Goal: Task Accomplishment & Management: Manage account settings

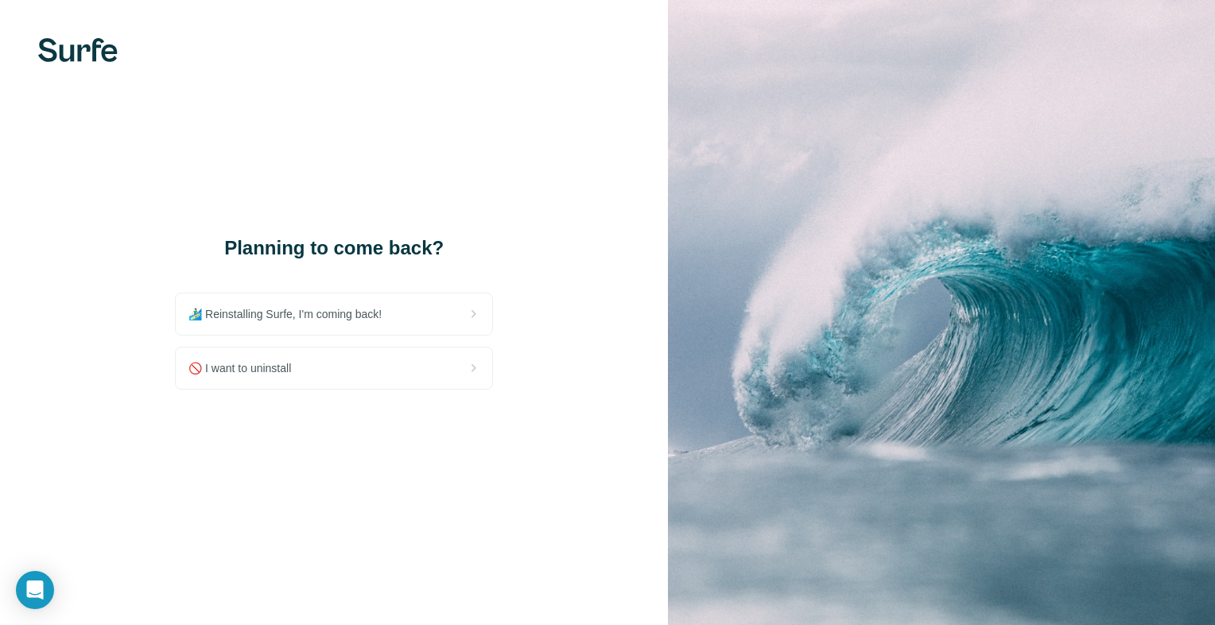
click at [296, 348] on div "🚫 I want to uninstall" at bounding box center [334, 368] width 317 height 41
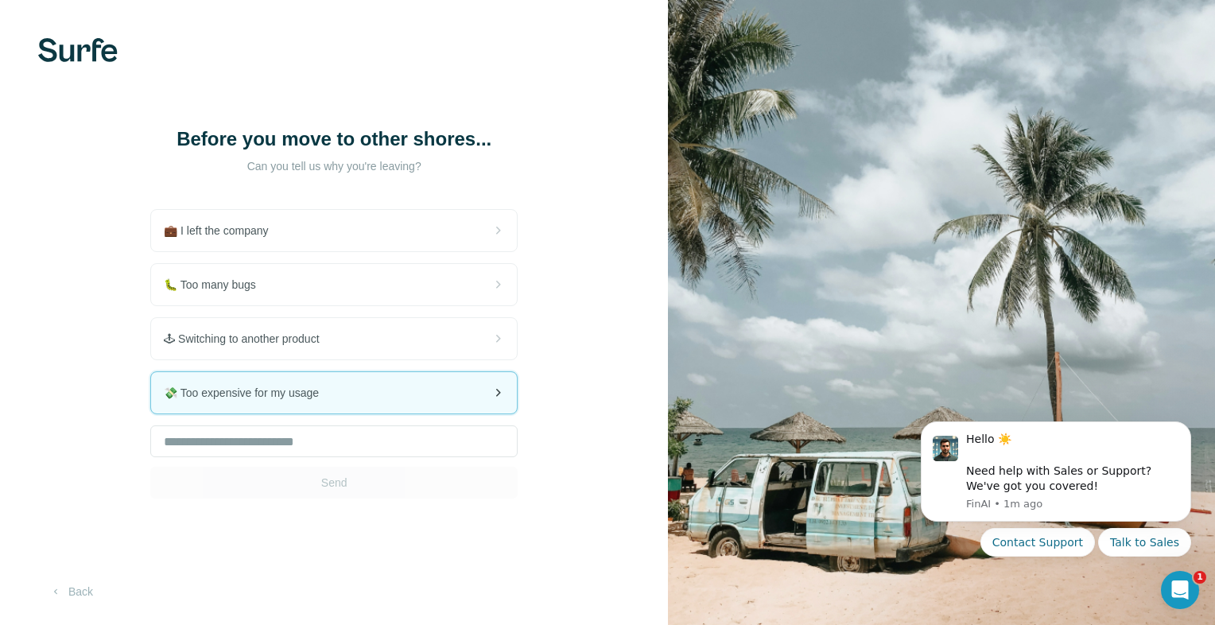
click at [264, 372] on div "💸 Too expensive for my usage" at bounding box center [334, 392] width 366 height 41
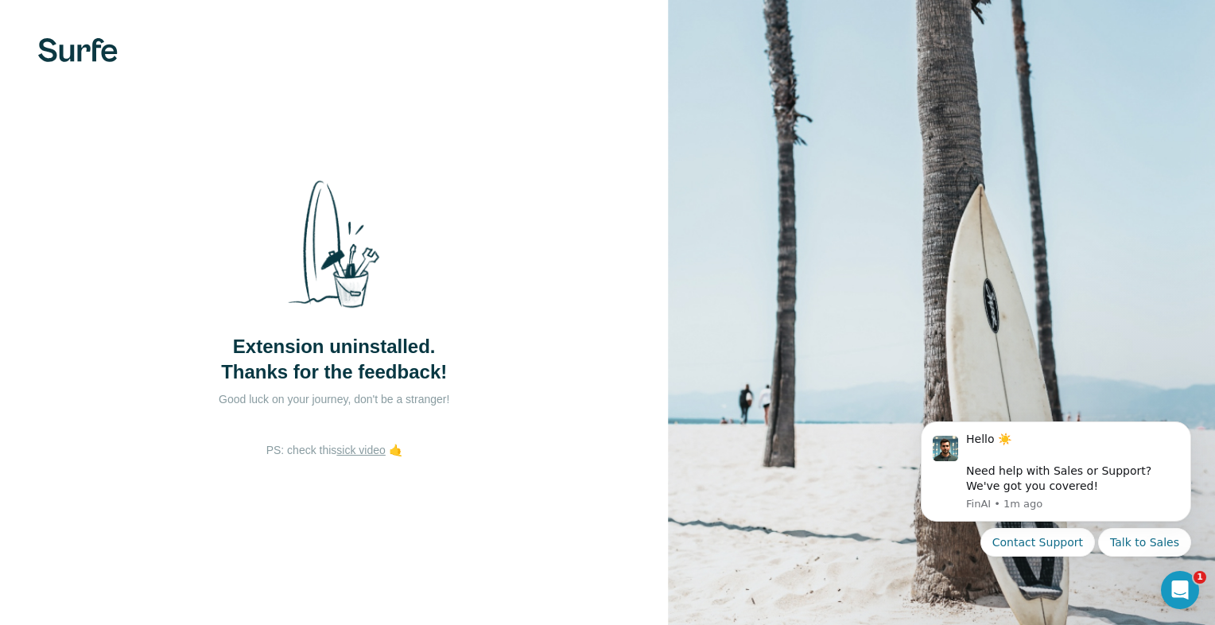
click at [435, 385] on div "Extension uninstalled. Thanks for the feedback! Good luck on your journey, don'…" at bounding box center [334, 304] width 318 height 275
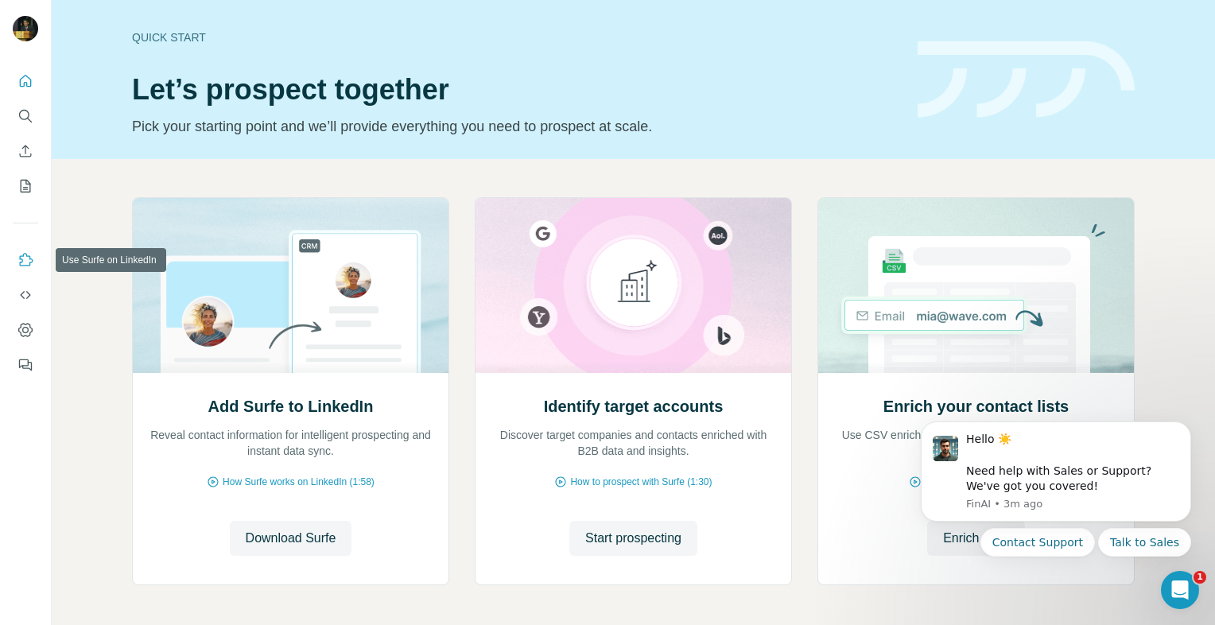
click at [28, 266] on icon "Use Surfe on LinkedIn" at bounding box center [26, 260] width 16 height 16
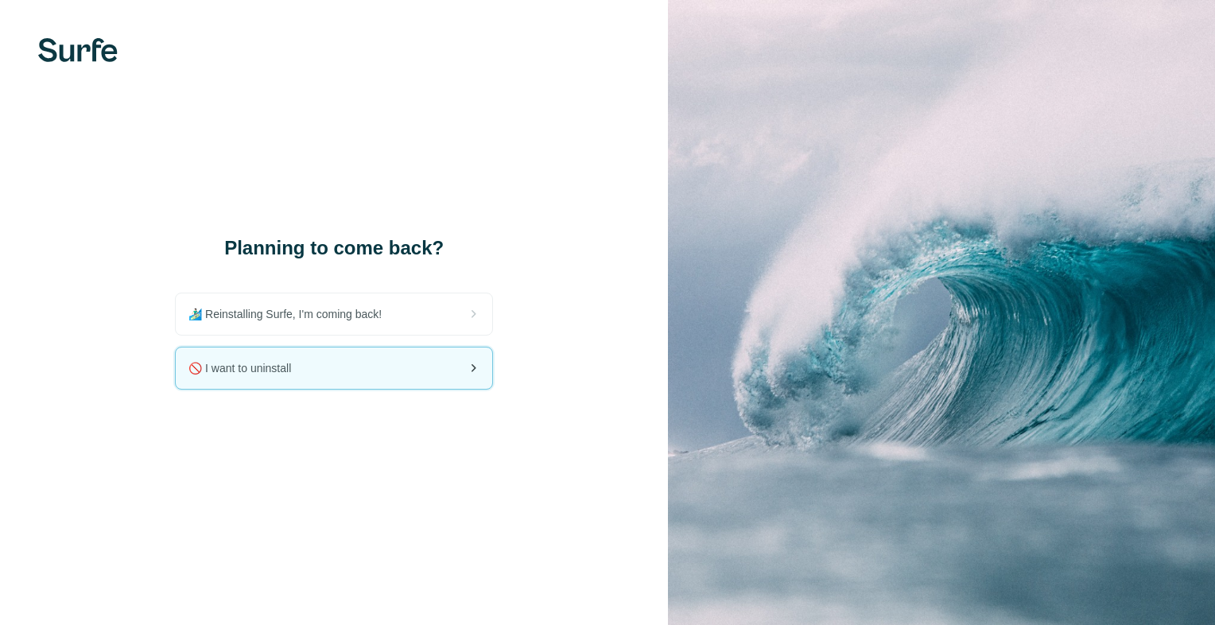
click at [377, 348] on div "🚫 I want to uninstall" at bounding box center [334, 368] width 317 height 41
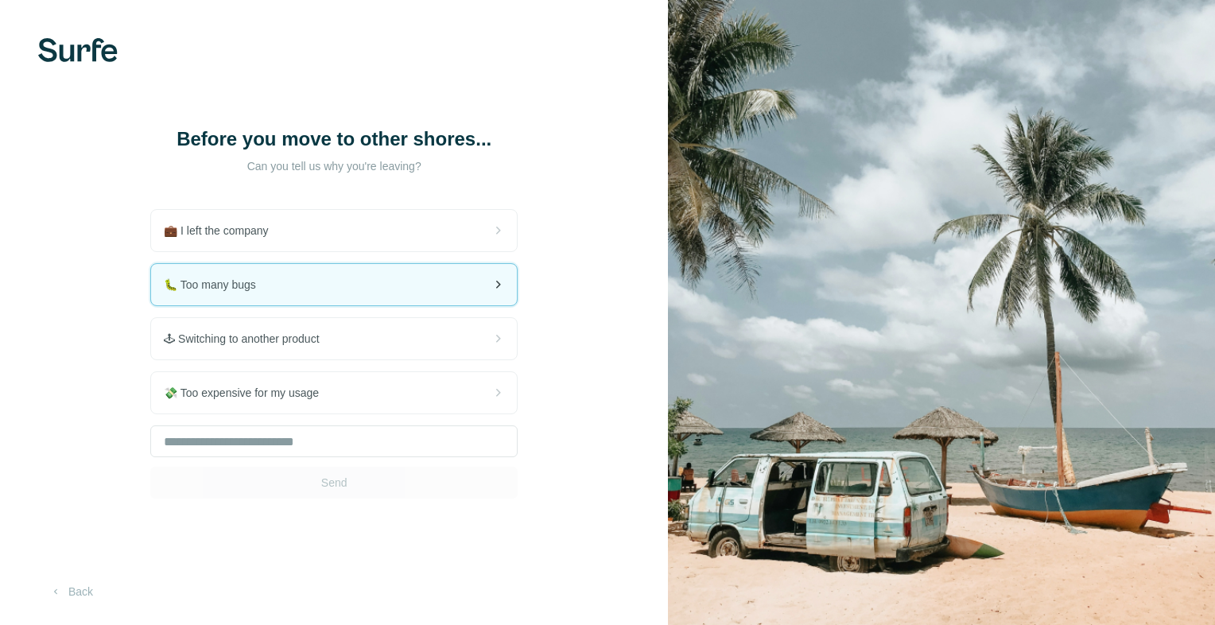
click at [247, 294] on div "🐛 Too many bugs" at bounding box center [334, 284] width 366 height 41
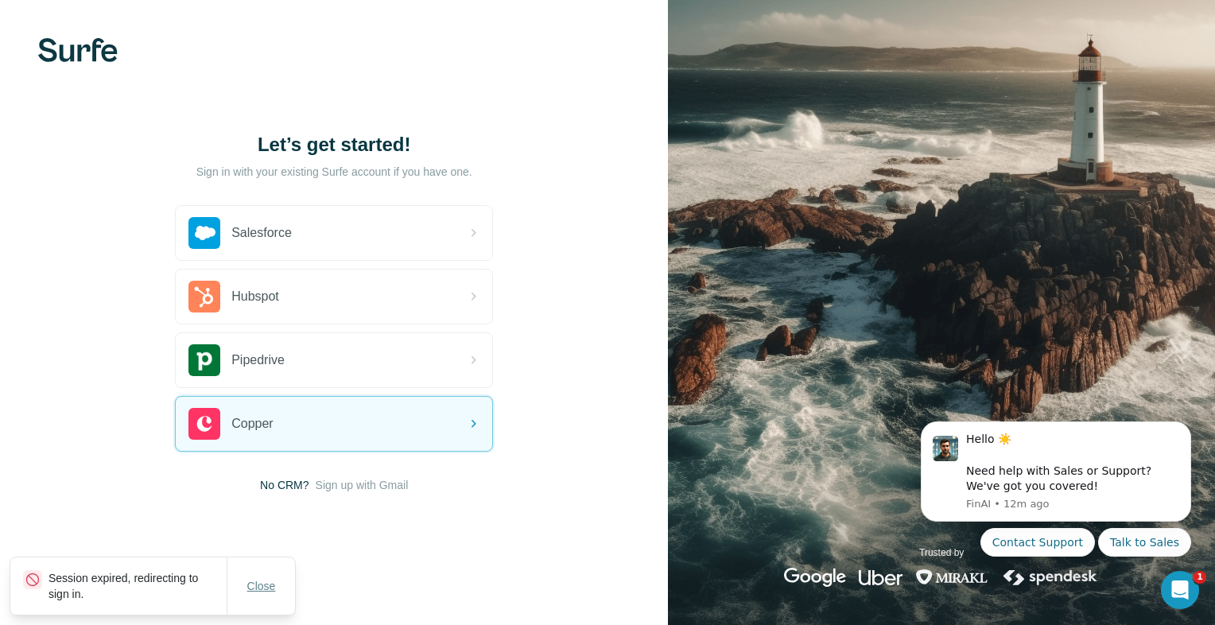
click at [254, 589] on span "Close" at bounding box center [261, 586] width 29 height 16
